Goal: Browse casually: Explore the website without a specific task or goal

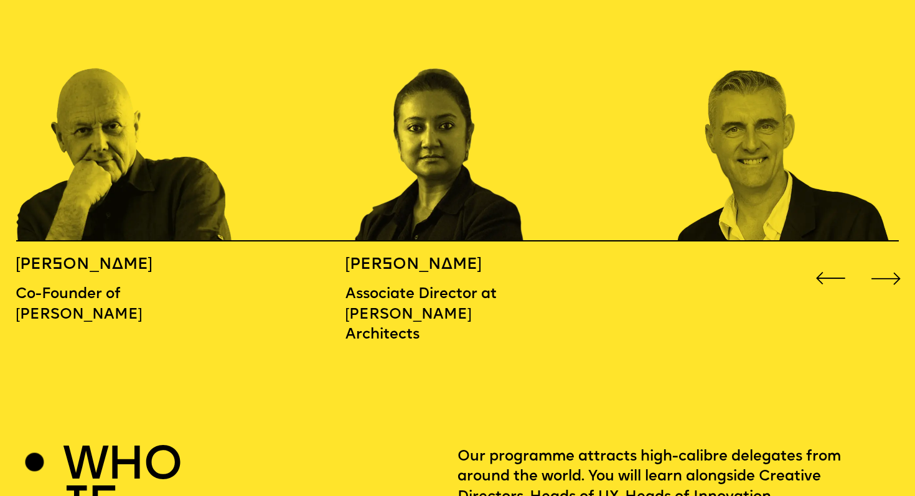
scroll to position [1454, 0]
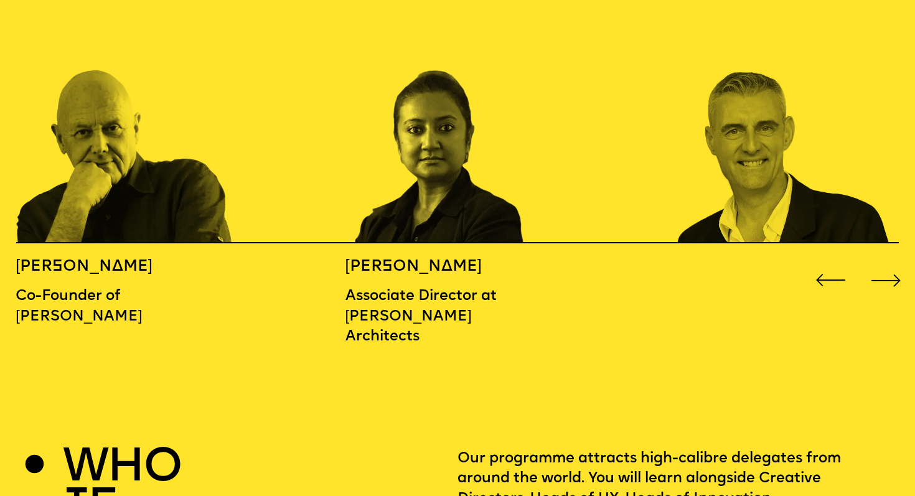
click at [886, 262] on div "Next slide" at bounding box center [886, 280] width 37 height 37
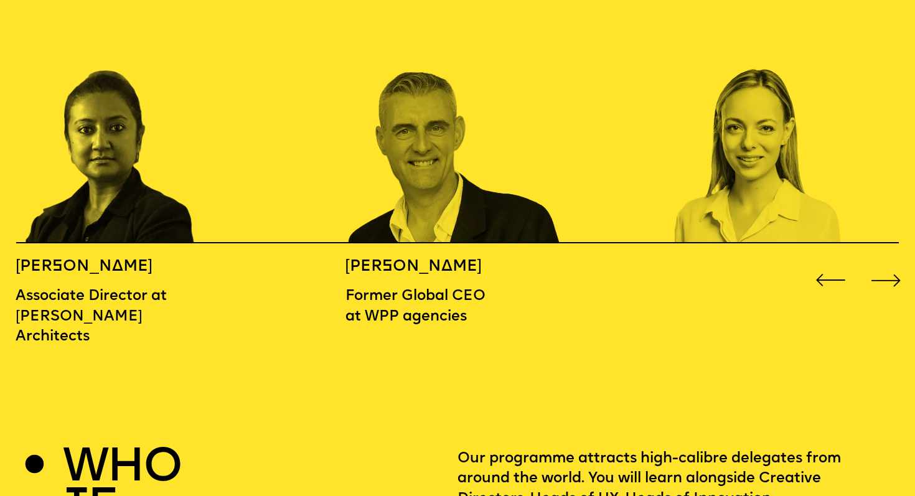
click at [886, 262] on div "Next slide" at bounding box center [886, 280] width 37 height 37
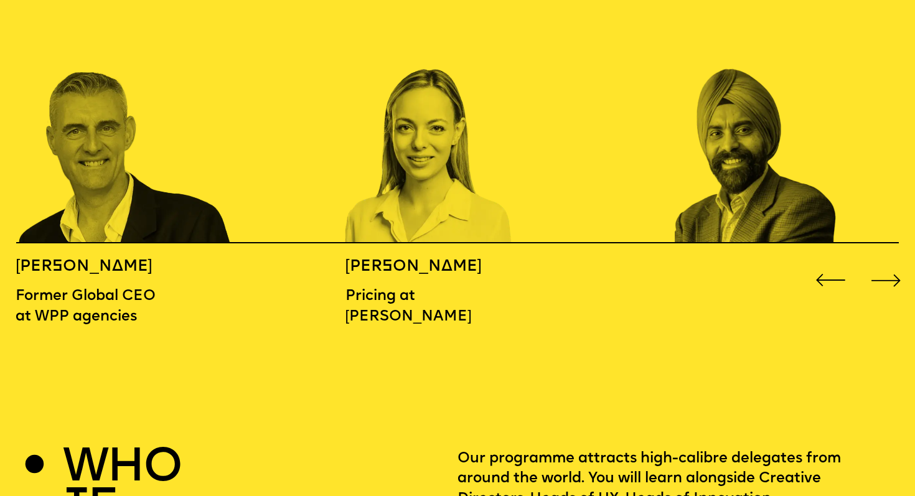
click at [895, 262] on div "Next slide" at bounding box center [886, 280] width 37 height 37
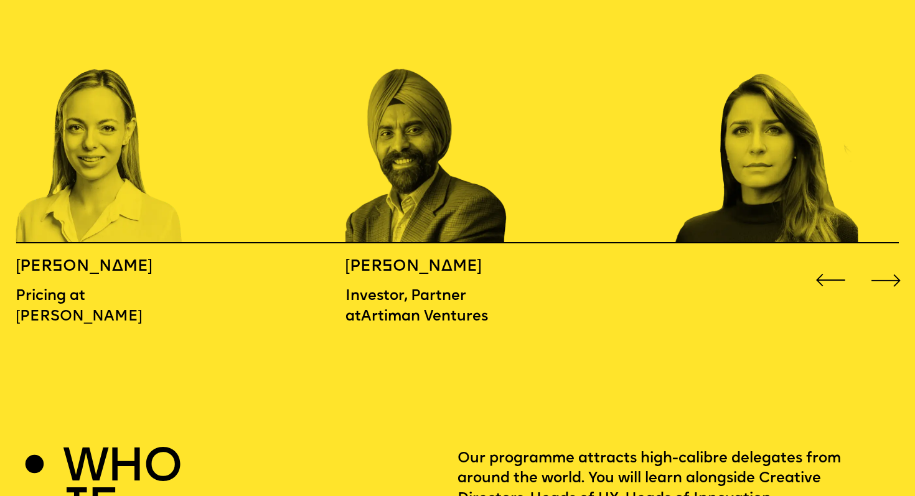
click at [895, 262] on div "Next slide" at bounding box center [886, 280] width 37 height 37
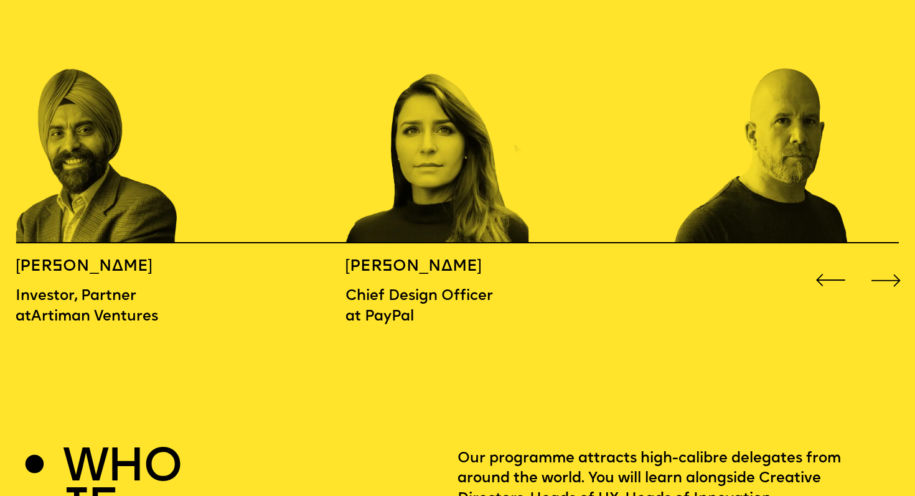
click at [895, 262] on div "Next slide" at bounding box center [886, 280] width 37 height 37
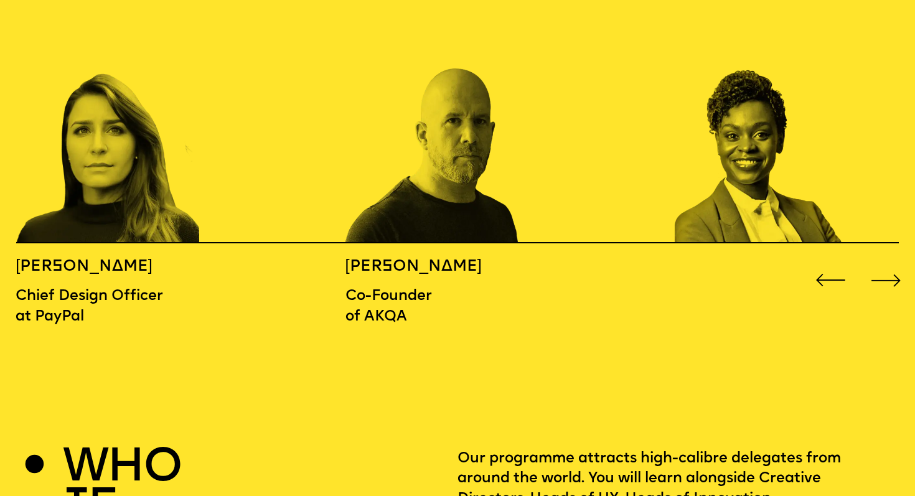
click at [895, 262] on div "Next slide" at bounding box center [886, 280] width 37 height 37
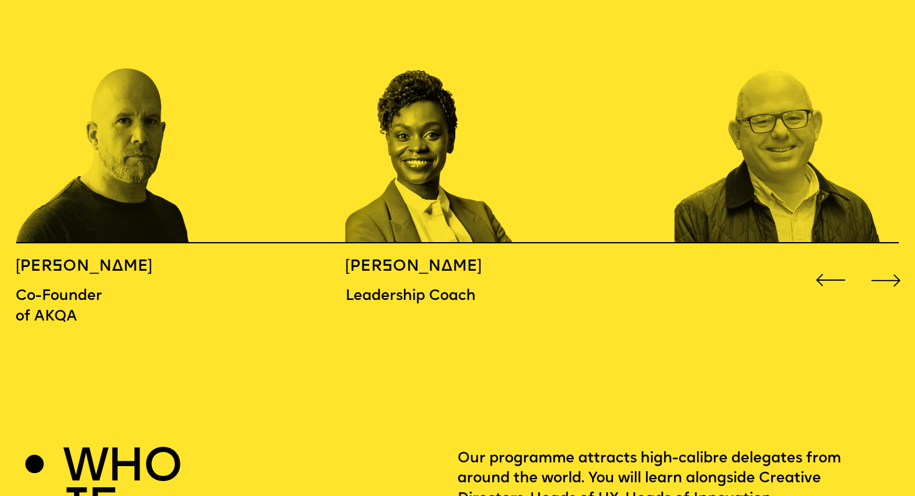
click at [895, 262] on div "Next slide" at bounding box center [886, 280] width 37 height 37
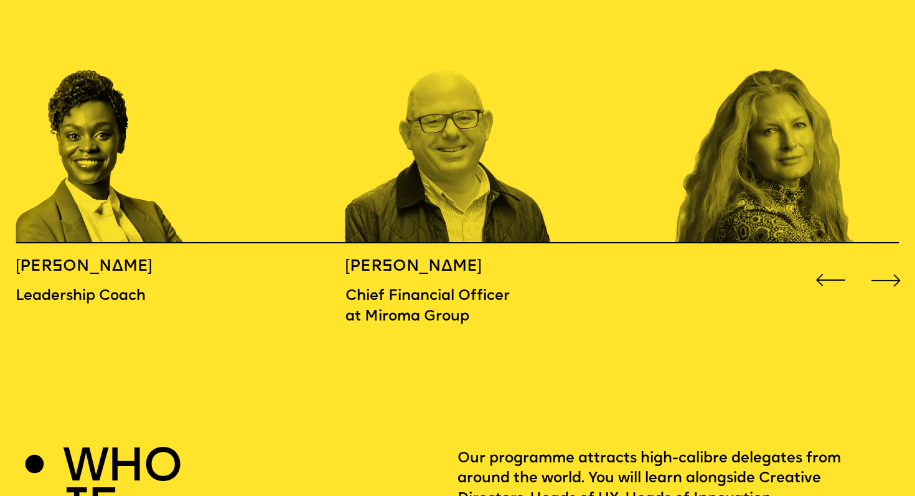
click at [896, 262] on div "Next slide" at bounding box center [886, 280] width 37 height 37
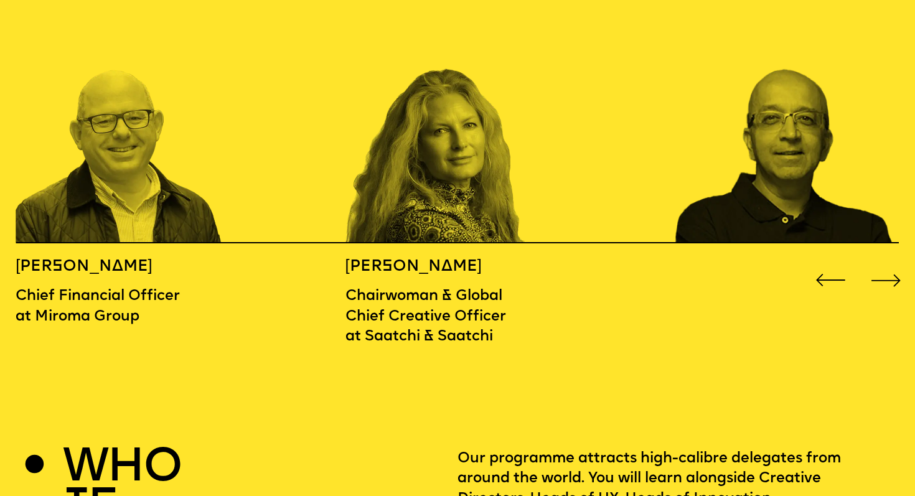
click at [896, 262] on div "Next slide" at bounding box center [886, 280] width 37 height 37
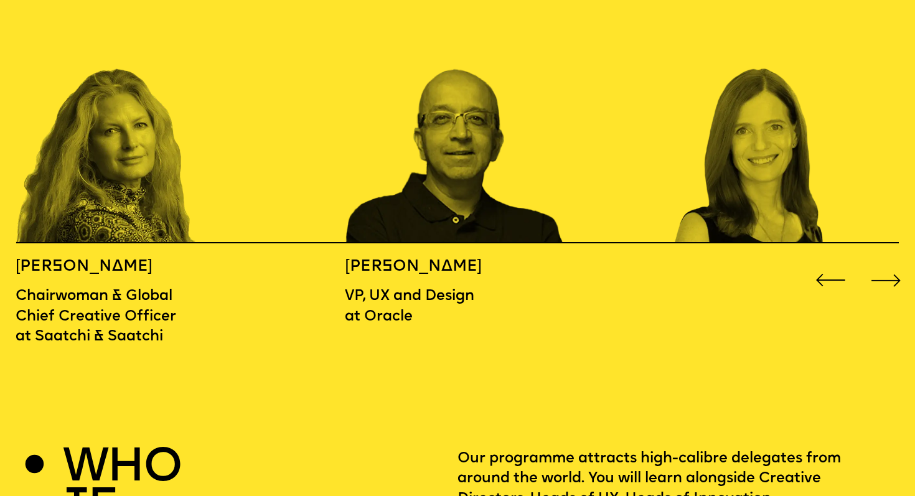
click at [896, 262] on div "Next slide" at bounding box center [886, 280] width 37 height 37
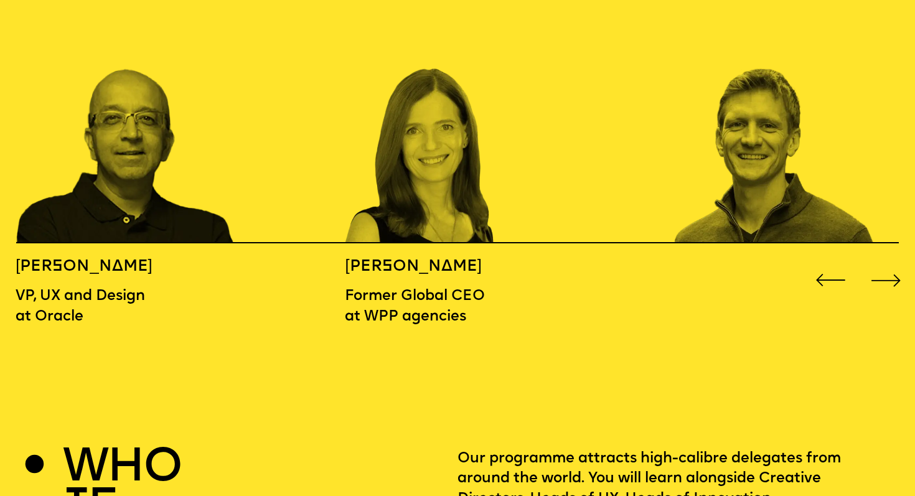
click at [895, 262] on div "Next slide" at bounding box center [886, 280] width 37 height 37
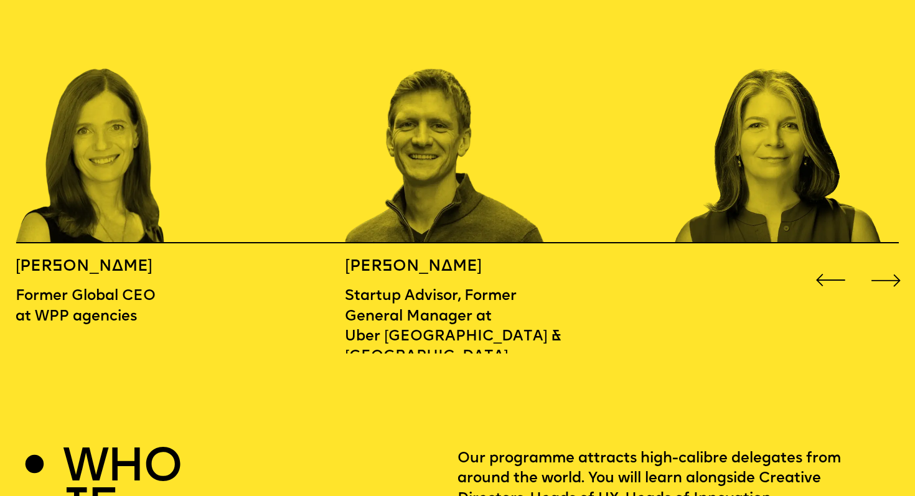
click at [895, 262] on div "Next slide" at bounding box center [886, 280] width 37 height 37
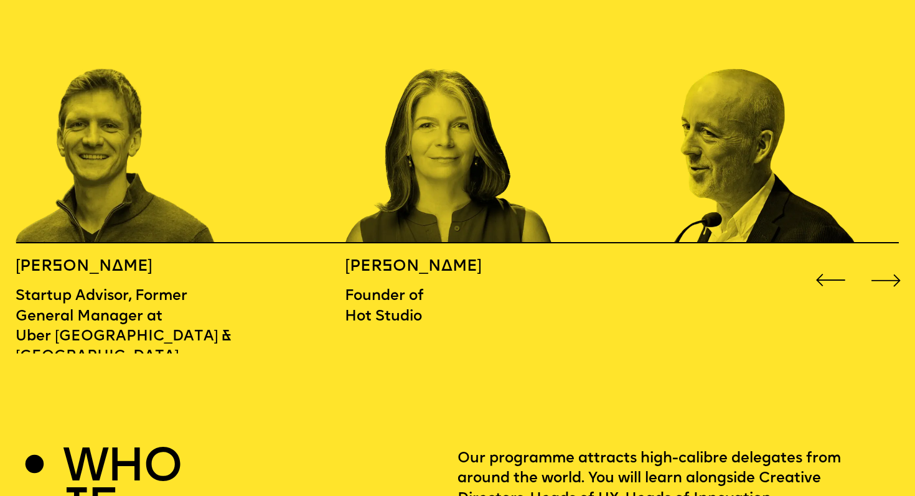
click at [895, 262] on div "Next slide" at bounding box center [886, 280] width 37 height 37
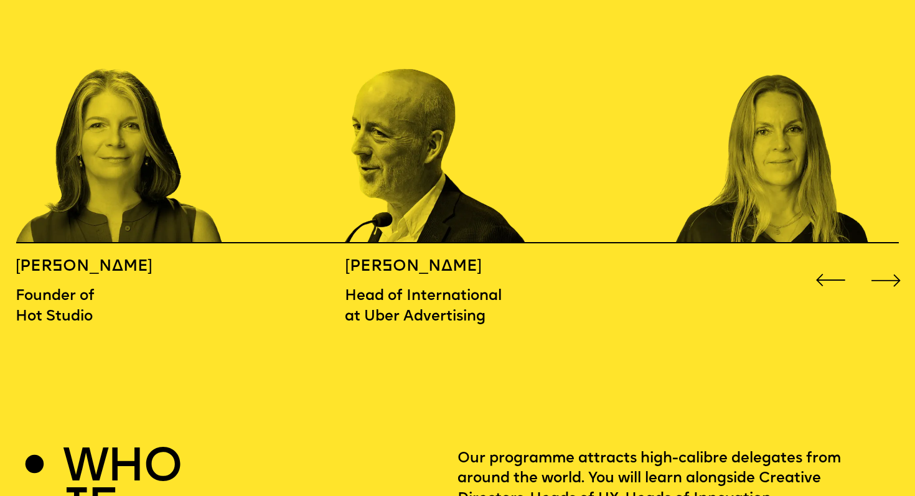
click at [895, 262] on div "Next slide" at bounding box center [886, 280] width 37 height 37
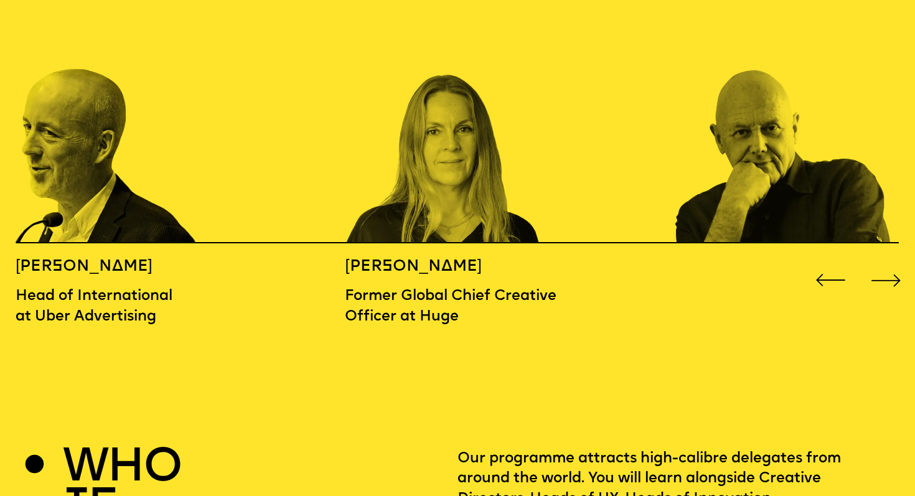
click at [895, 262] on div "Next slide" at bounding box center [886, 280] width 37 height 37
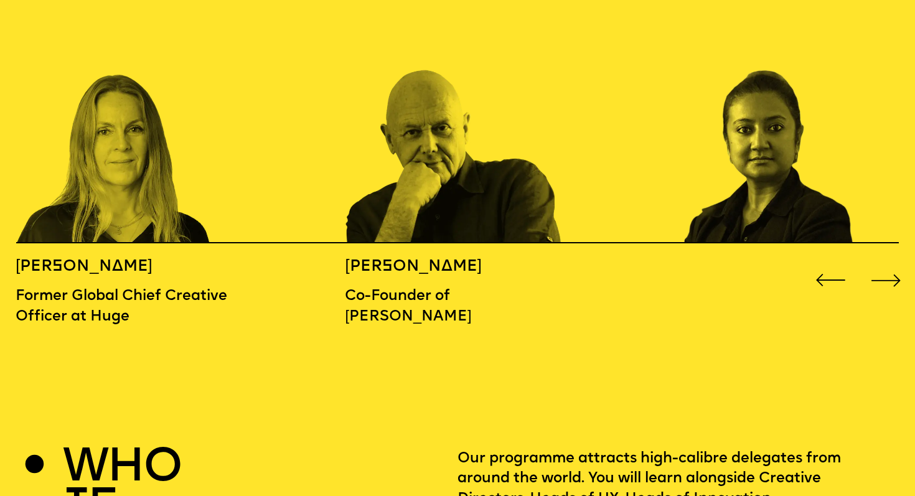
click at [895, 262] on div "Next slide" at bounding box center [886, 280] width 37 height 37
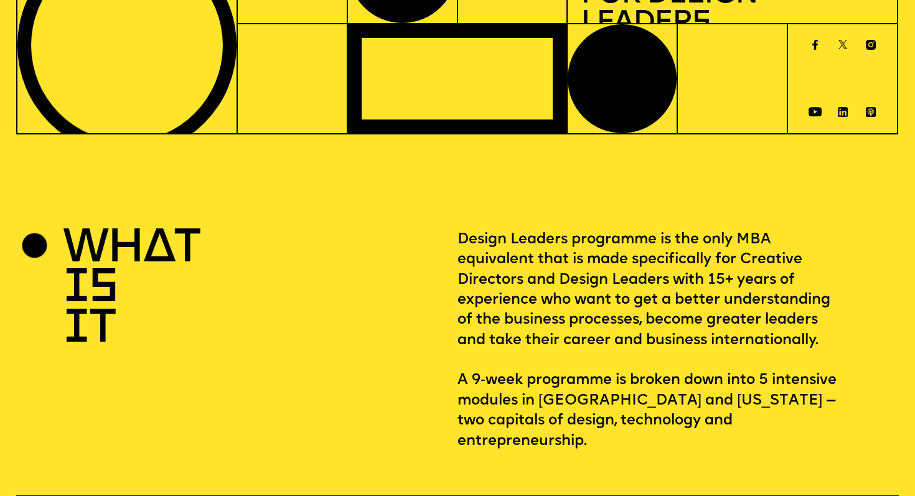
scroll to position [0, 0]
